Goal: Task Accomplishment & Management: Use online tool/utility

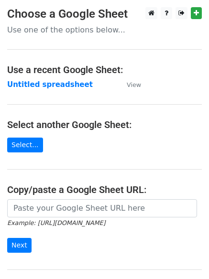
click at [31, 90] on main "Choose a Google Sheet Use one of the options below... Use a recent Google Sheet…" at bounding box center [104, 155] width 209 height 297
click at [34, 85] on strong "Untitled spreadsheet" at bounding box center [49, 84] width 85 height 9
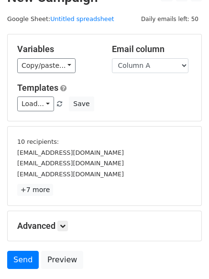
scroll to position [89, 0]
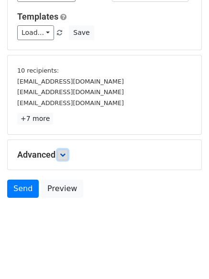
click at [64, 155] on icon at bounding box center [63, 155] width 6 height 6
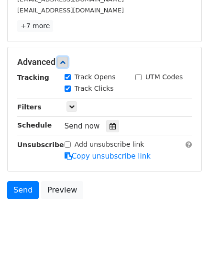
scroll to position [182, 0]
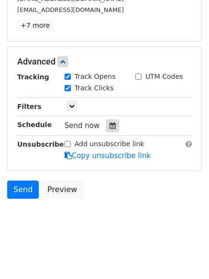
click at [109, 126] on icon at bounding box center [112, 125] width 6 height 7
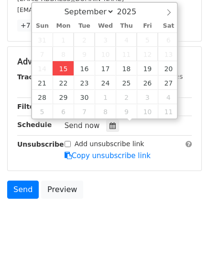
type input "2025-09-15 12:00"
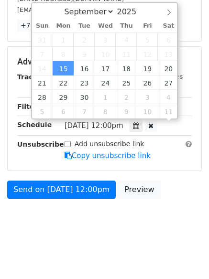
scroll to position [0, 0]
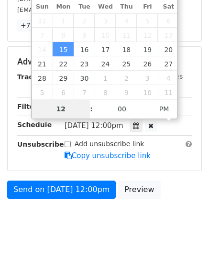
type input "4"
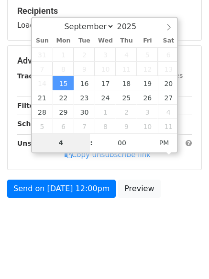
scroll to position [148, 0]
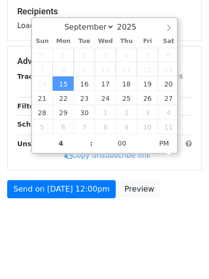
type input "2025-09-15 16:00"
click at [68, 234] on body "New Campaign Daily emails left: 50 Google Sheet: Untitled spreadsheet Variables…" at bounding box center [104, 51] width 209 height 382
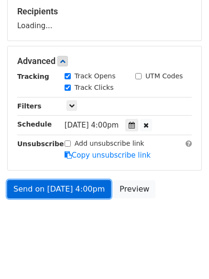
click at [74, 193] on link "Send on Sep 15 at 4:00pm" at bounding box center [59, 189] width 104 height 18
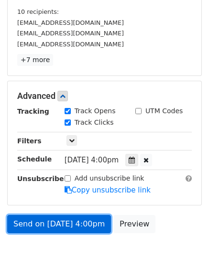
click at [66, 221] on link "Send on Sep 15 at 4:00pm" at bounding box center [59, 224] width 104 height 18
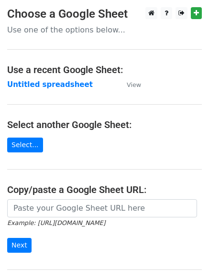
click at [45, 89] on strong "Untitled spreadsheet" at bounding box center [49, 84] width 85 height 9
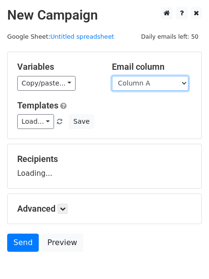
click at [160, 87] on select "Column A Column B Column C Column D Column E" at bounding box center [150, 83] width 76 height 15
click at [112, 76] on select "Column A Column B Column C Column D Column E" at bounding box center [150, 83] width 76 height 15
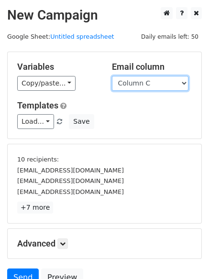
click at [154, 88] on select "Column A Column B Column C Column D Column E" at bounding box center [150, 83] width 76 height 15
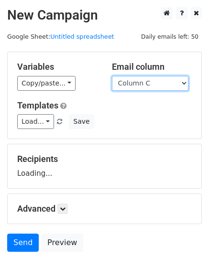
select select "Column B"
click at [112, 76] on select "Column A Column B Column C Column D Column E" at bounding box center [150, 83] width 76 height 15
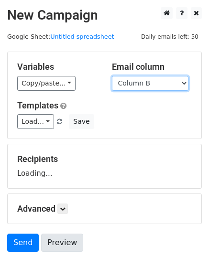
scroll to position [54, 0]
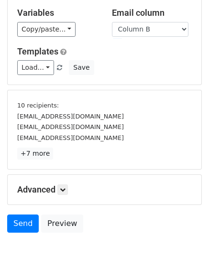
click at [63, 160] on form "Variables Copy/paste... {{Column A}} {{Column B}} {{Column C}} {{Column D}} {{C…" at bounding box center [104, 118] width 194 height 240
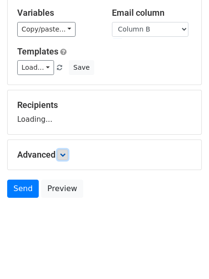
click at [65, 157] on icon at bounding box center [63, 155] width 6 height 6
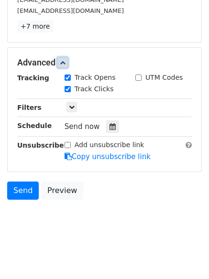
scroll to position [182, 0]
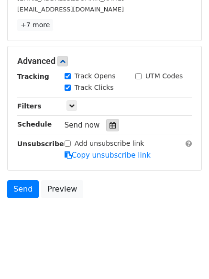
click at [106, 126] on div at bounding box center [112, 125] width 13 height 12
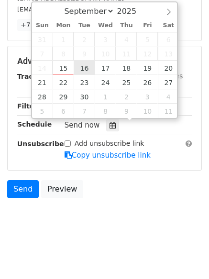
type input "2025-09-16 12:00"
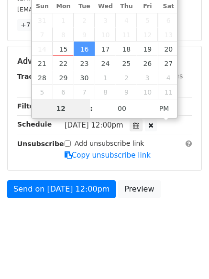
scroll to position [148, 0]
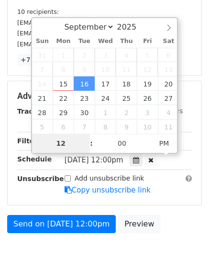
type input "5"
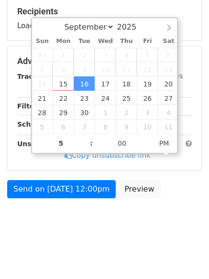
type input "2025-09-16 17:00"
click at [76, 211] on body "New Campaign Daily emails left: 50 Google Sheet: Untitled spreadsheet Variables…" at bounding box center [104, 51] width 209 height 382
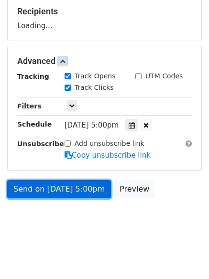
click at [79, 192] on link "Send on Sep 16 at 5:00pm" at bounding box center [59, 189] width 104 height 18
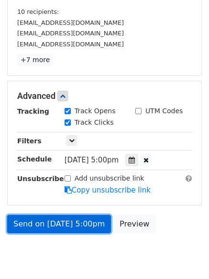
click at [80, 227] on link "Send on Sep 16 at 5:00pm" at bounding box center [59, 224] width 104 height 18
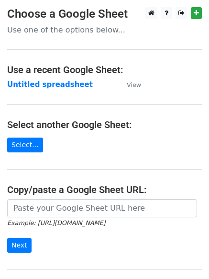
click at [38, 80] on strong "Untitled spreadsheet" at bounding box center [49, 84] width 85 height 9
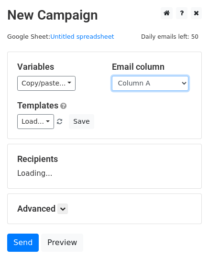
drag, startPoint x: 160, startPoint y: 85, endPoint x: 160, endPoint y: 90, distance: 5.7
click at [160, 85] on select "Column A Column B Column C Column D Column E" at bounding box center [150, 83] width 76 height 15
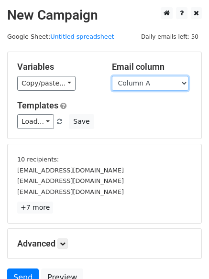
click at [160, 86] on select "Column A Column B Column C Column D Column E" at bounding box center [150, 83] width 76 height 15
select select "Column C"
click at [112, 76] on select "Column A Column B Column C Column D Column E" at bounding box center [150, 83] width 76 height 15
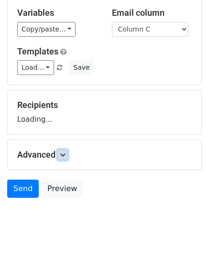
click at [64, 156] on icon at bounding box center [63, 155] width 6 height 6
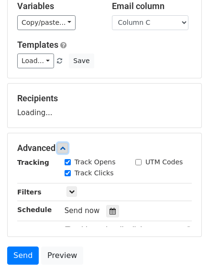
scroll to position [140, 0]
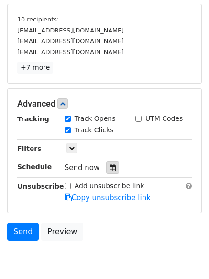
click at [111, 167] on icon at bounding box center [112, 167] width 6 height 7
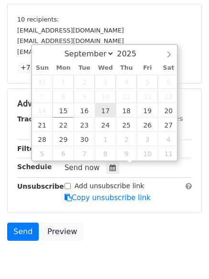
type input "2025-09-17 12:00"
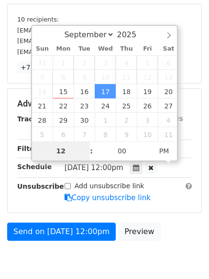
type input "6"
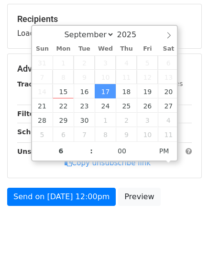
type input "2025-09-17 18:00"
click at [109, 235] on body "New Campaign Daily emails left: 50 Google Sheet: Untitled spreadsheet Variables…" at bounding box center [104, 58] width 209 height 382
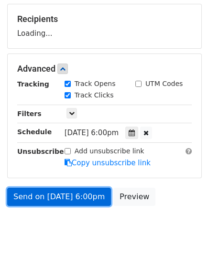
click at [78, 196] on link "Send on Sep 17 at 6:00pm" at bounding box center [59, 197] width 104 height 18
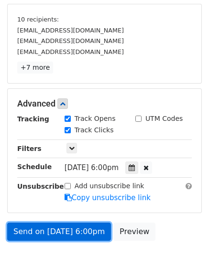
click at [89, 228] on link "Send on Sep 17 at 6:00pm" at bounding box center [59, 232] width 104 height 18
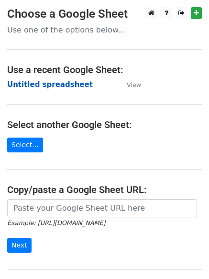
click at [64, 84] on strong "Untitled spreadsheet" at bounding box center [49, 84] width 85 height 9
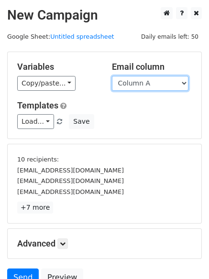
click at [161, 82] on select "Column A Column B Column C Column D Column E" at bounding box center [150, 83] width 76 height 15
select select "Column D"
click at [112, 76] on select "Column A Column B Column C Column D Column E" at bounding box center [150, 83] width 76 height 15
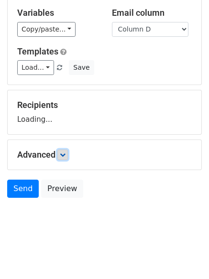
click at [68, 153] on link at bounding box center [62, 154] width 11 height 11
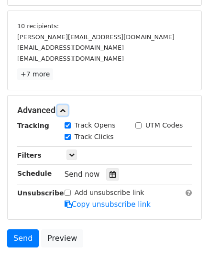
scroll to position [139, 0]
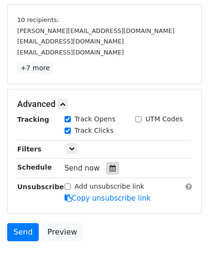
click at [109, 168] on icon at bounding box center [112, 168] width 6 height 7
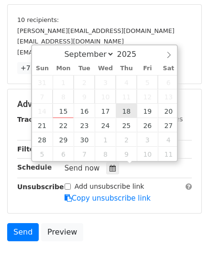
type input "2025-09-18 12:00"
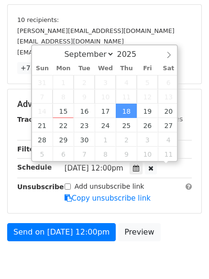
scroll to position [0, 0]
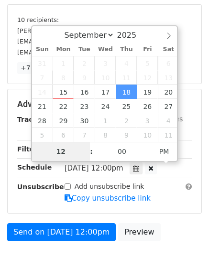
type input "7"
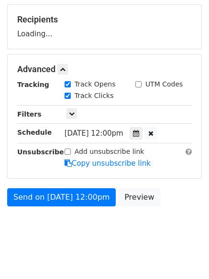
type input "2025-09-18 19:00"
click at [100, 260] on html "New Campaign Daily emails left: 50 Google Sheet: Untitled spreadsheet Variables…" at bounding box center [104, 74] width 209 height 427
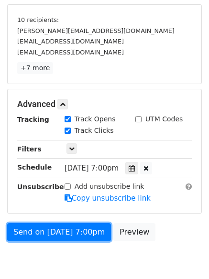
drag, startPoint x: 85, startPoint y: 201, endPoint x: 85, endPoint y: 220, distance: 19.1
click at [85, 201] on form "Variables Copy/paste... {{Column A}} {{Column B}} {{Column C}} {{Column D}} {{C…" at bounding box center [104, 79] width 194 height 334
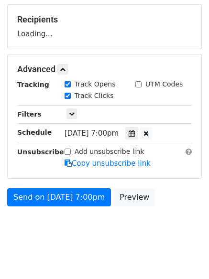
click at [89, 208] on form "Variables Copy/paste... {{Column A}} {{Column B}} {{Column C}} {{Column D}} {{C…" at bounding box center [104, 61] width 194 height 299
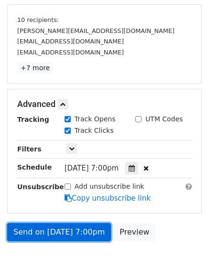
click at [88, 231] on link "Send on Sep 18 at 7:00pm" at bounding box center [59, 232] width 104 height 18
click at [75, 228] on link "Send on Sep 18 at 7:00pm" at bounding box center [59, 232] width 104 height 18
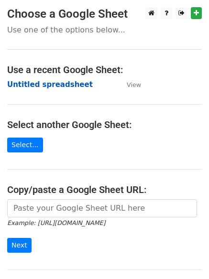
click at [53, 83] on strong "Untitled spreadsheet" at bounding box center [49, 84] width 85 height 9
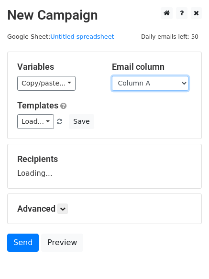
drag, startPoint x: 0, startPoint y: 0, endPoint x: 143, endPoint y: 89, distance: 168.2
click at [143, 87] on select "Column A Column B Column C Column D Column E" at bounding box center [150, 83] width 76 height 15
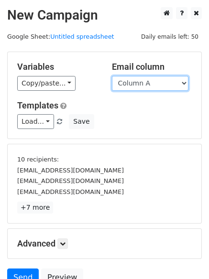
click at [160, 89] on select "Column A Column B Column C Column D Column E" at bounding box center [150, 83] width 76 height 15
select select "Column E"
click at [112, 76] on select "Column A Column B Column C Column D Column E" at bounding box center [150, 83] width 76 height 15
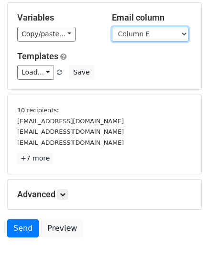
scroll to position [89, 0]
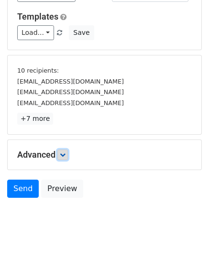
click at [64, 153] on icon at bounding box center [63, 155] width 6 height 6
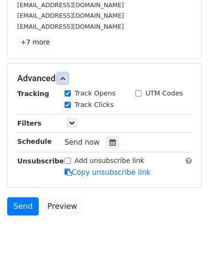
scroll to position [171, 0]
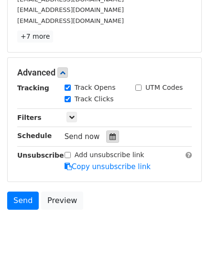
click at [109, 135] on icon at bounding box center [112, 136] width 6 height 7
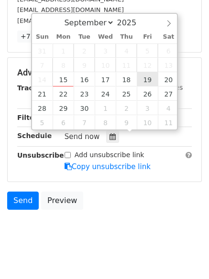
type input "[DATE] 12:00"
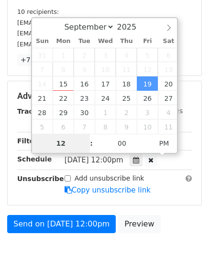
type input "8"
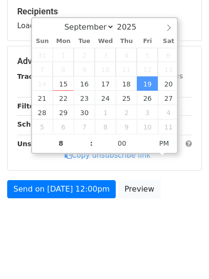
type input "[DATE] 20:00"
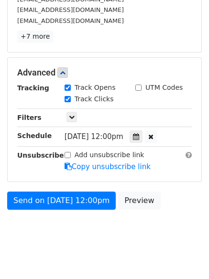
click at [115, 242] on body "New Campaign Daily emails left: 50 Google Sheet: Untitled spreadsheet Variables…" at bounding box center [104, 44] width 209 height 416
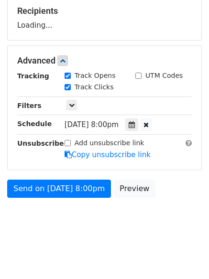
scroll to position [148, 0]
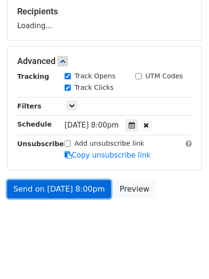
click at [89, 194] on link "Send on [DATE] 8:00pm" at bounding box center [59, 189] width 104 height 18
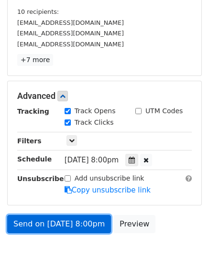
click at [90, 218] on link "Send on [DATE] 8:00pm" at bounding box center [59, 224] width 104 height 18
